Goal: Task Accomplishment & Management: Manage account settings

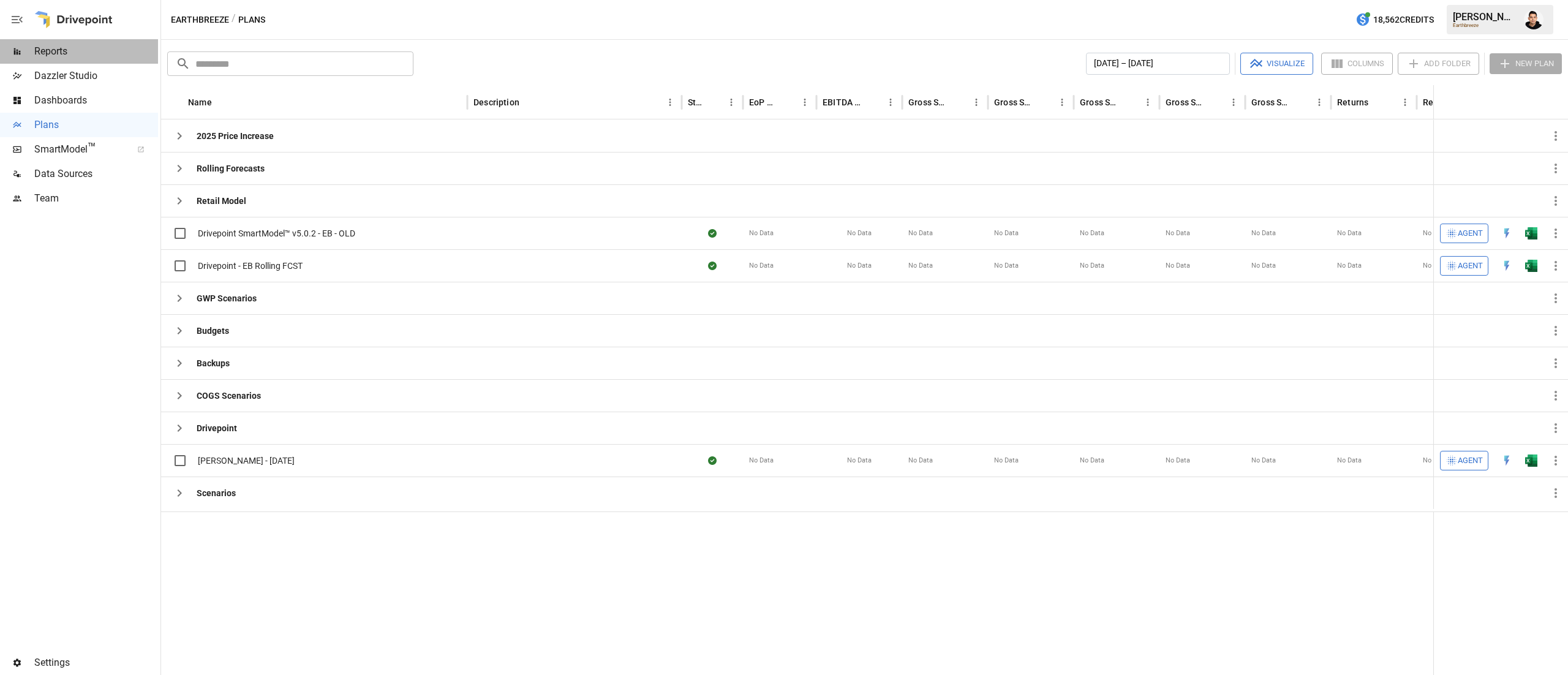
click at [98, 51] on span "Reports" at bounding box center [96, 51] width 124 height 15
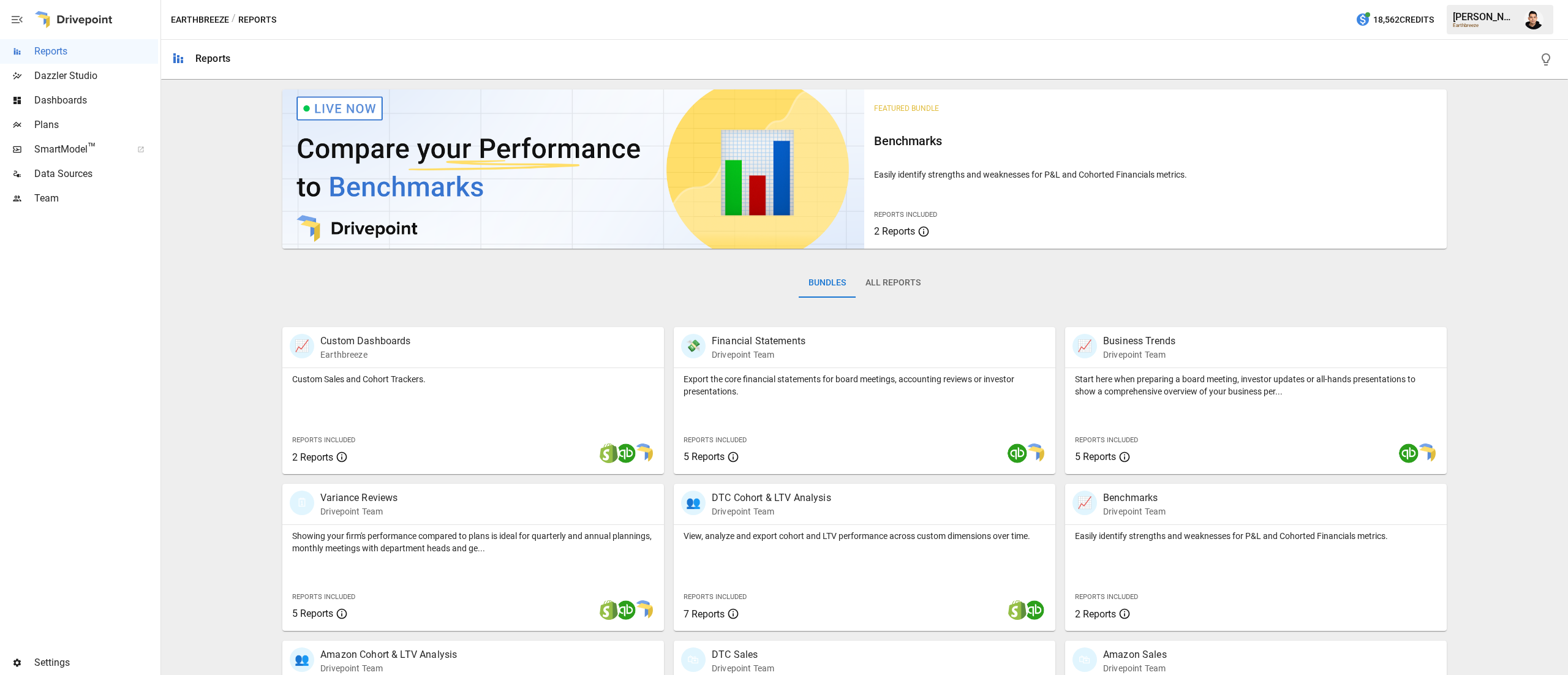
click at [879, 283] on button "All Reports" at bounding box center [893, 283] width 75 height 29
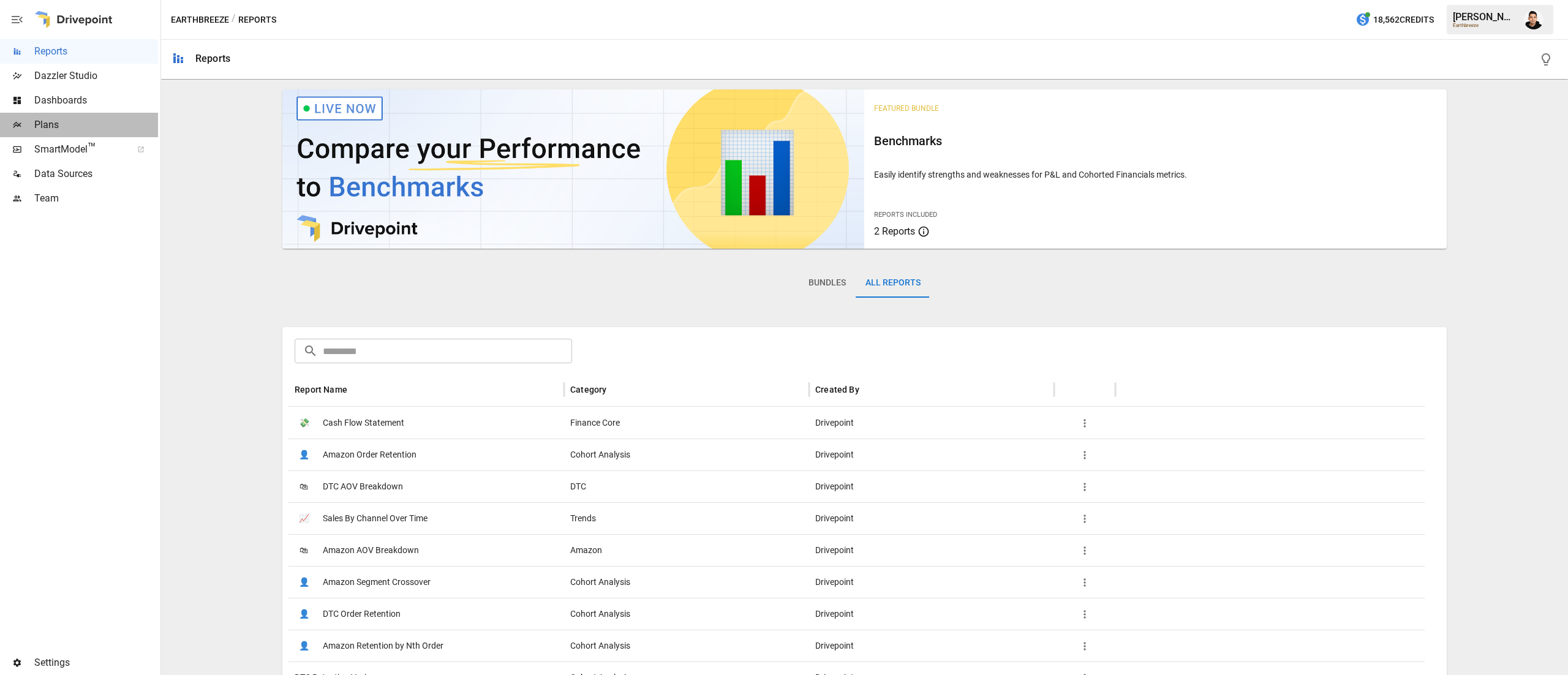
click at [75, 126] on span "Plans" at bounding box center [96, 124] width 124 height 15
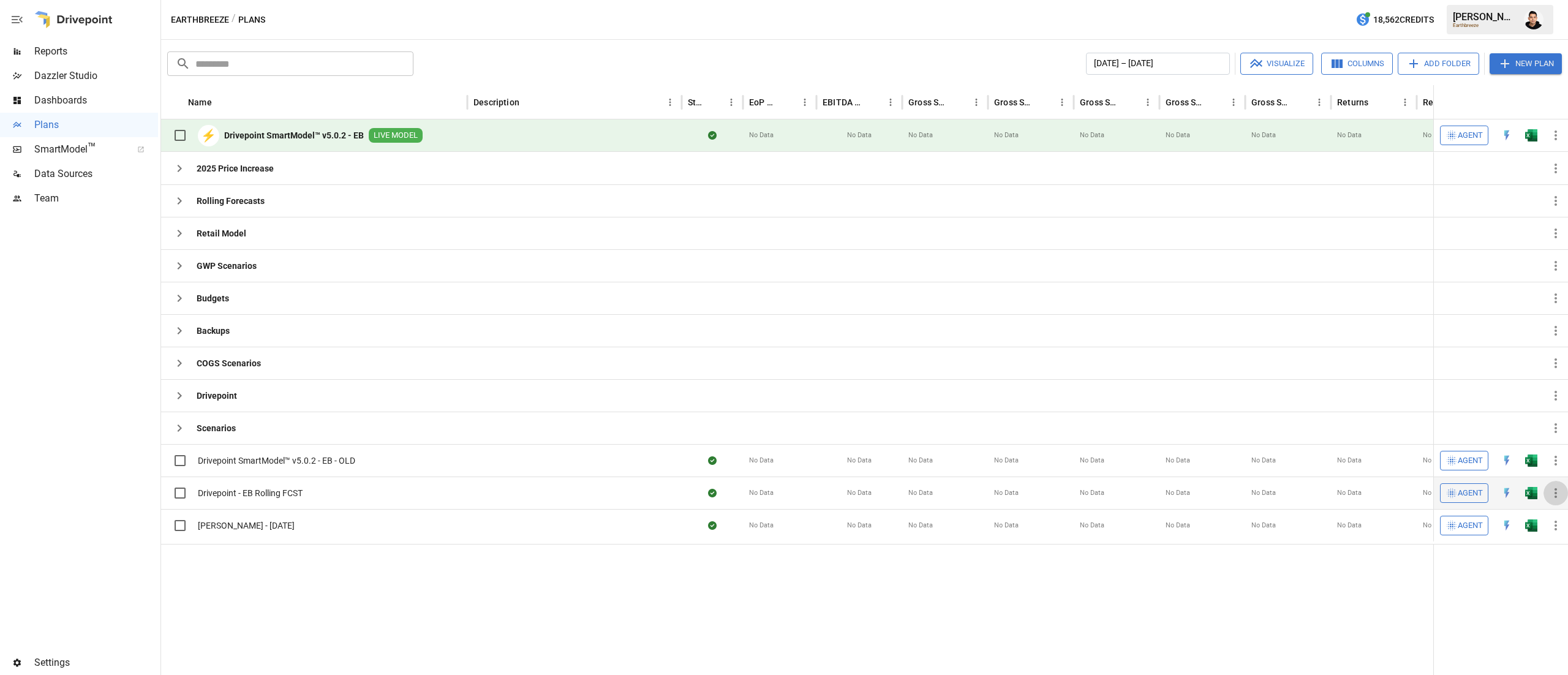
click at [1561, 501] on icon "button" at bounding box center [1555, 493] width 15 height 15
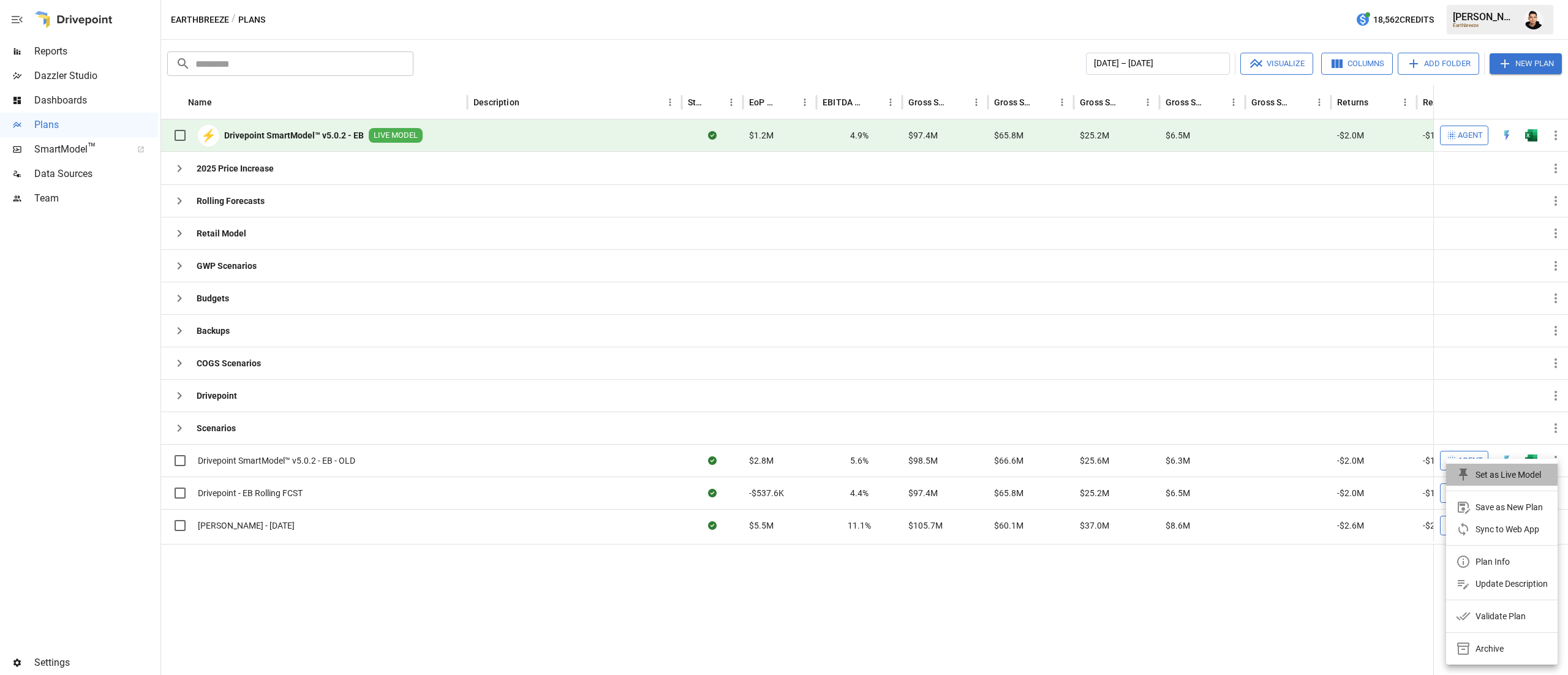
click at [1522, 470] on div "Set as Live Model" at bounding box center [1508, 475] width 65 height 15
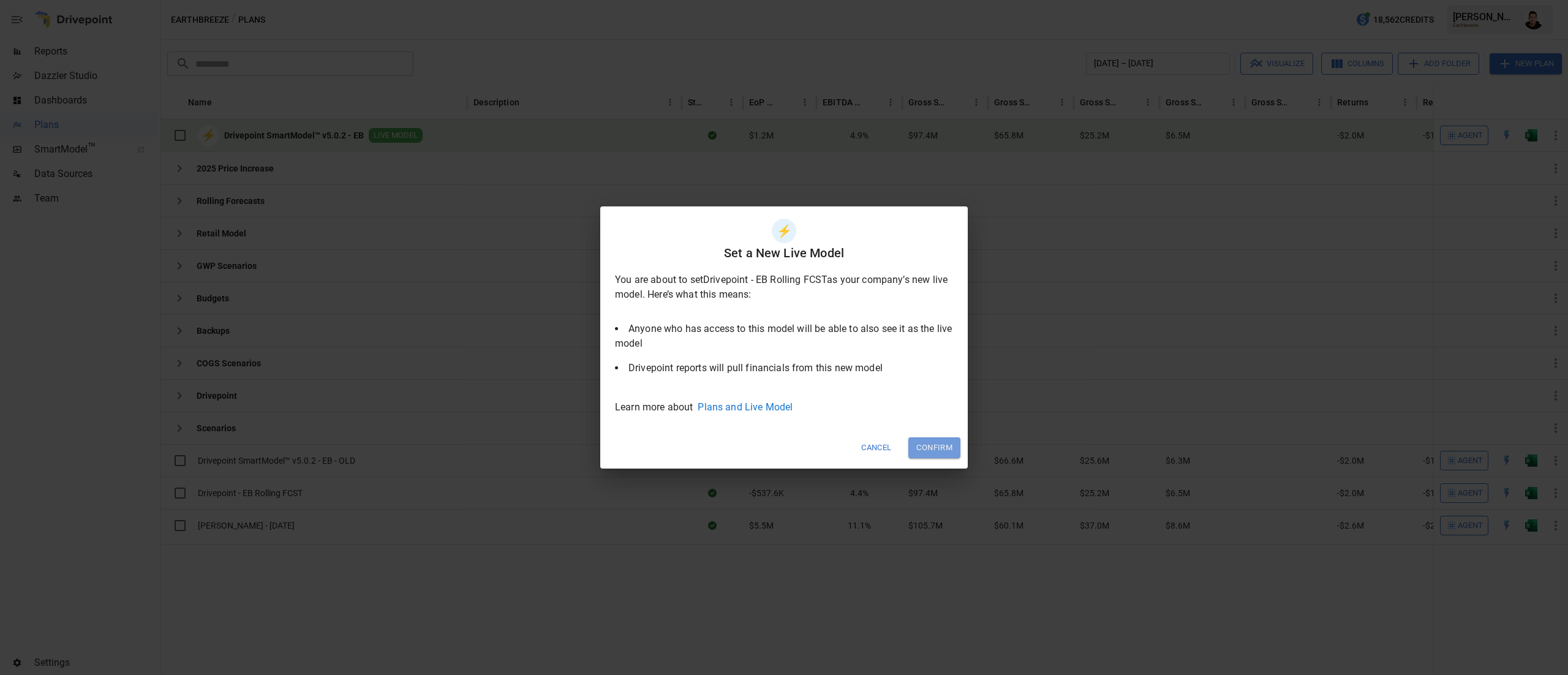
click at [934, 441] on button "Confirm" at bounding box center [934, 448] width 52 height 20
